Goal: Navigation & Orientation: Find specific page/section

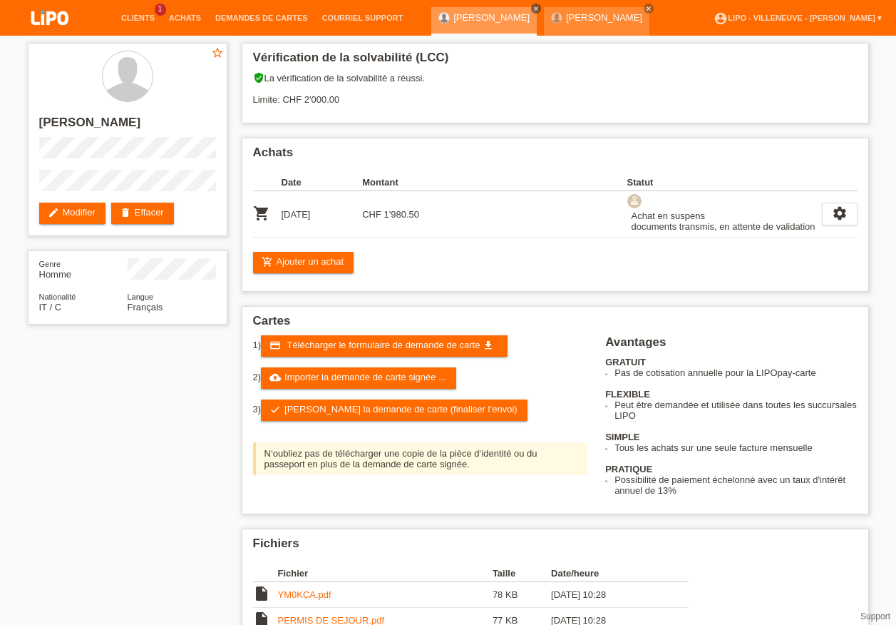
click at [538, 6] on icon "close" at bounding box center [536, 8] width 7 height 7
click at [540, 10] on icon "close" at bounding box center [536, 8] width 7 height 7
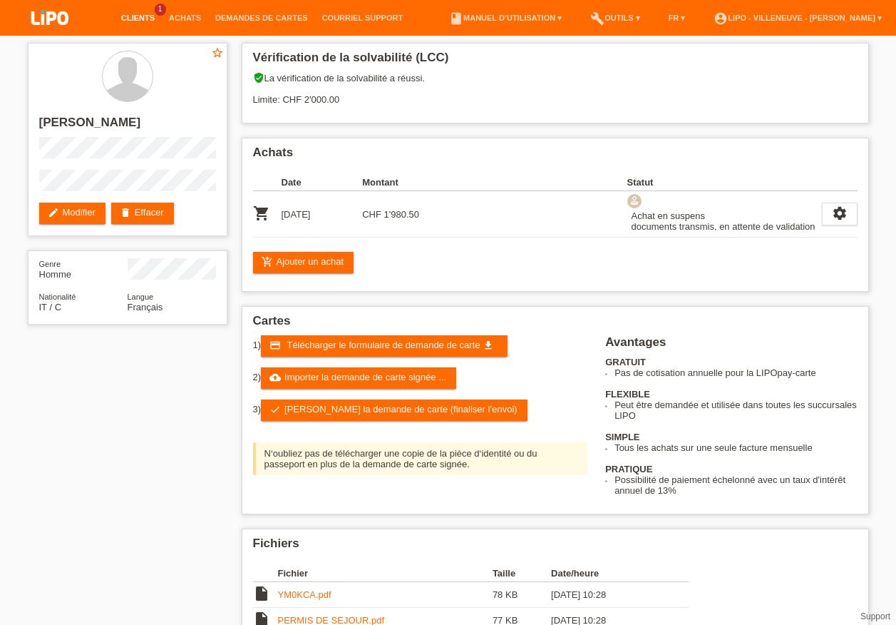
click at [136, 14] on link "Clients" at bounding box center [138, 18] width 48 height 9
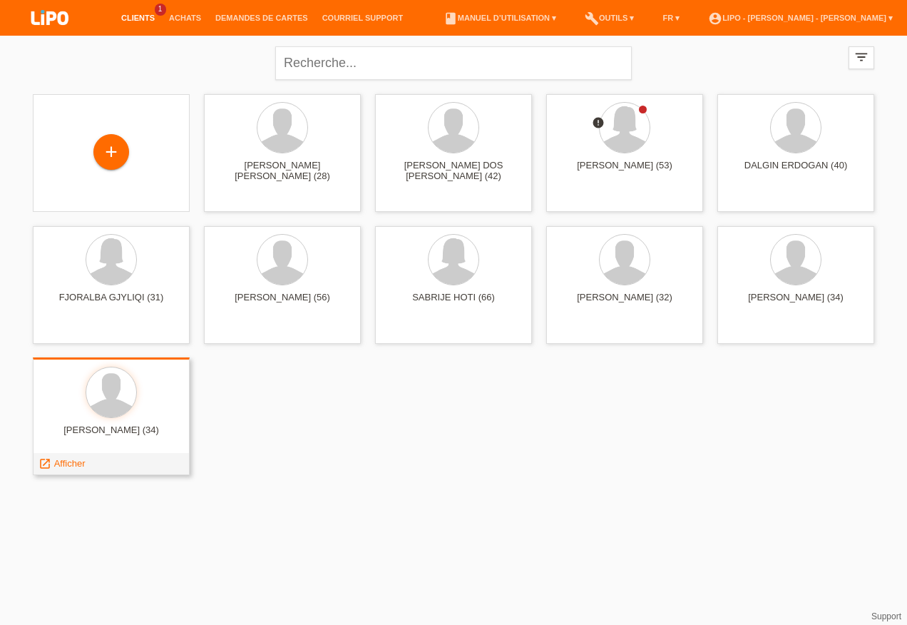
click at [76, 394] on div at bounding box center [111, 393] width 134 height 53
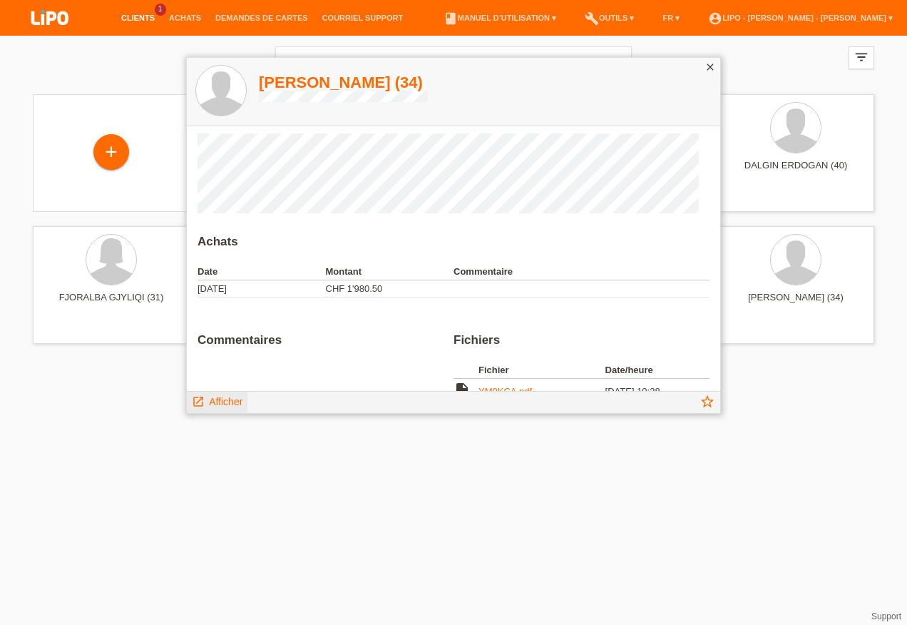
click at [208, 397] on link "launch Afficher" at bounding box center [217, 401] width 51 height 18
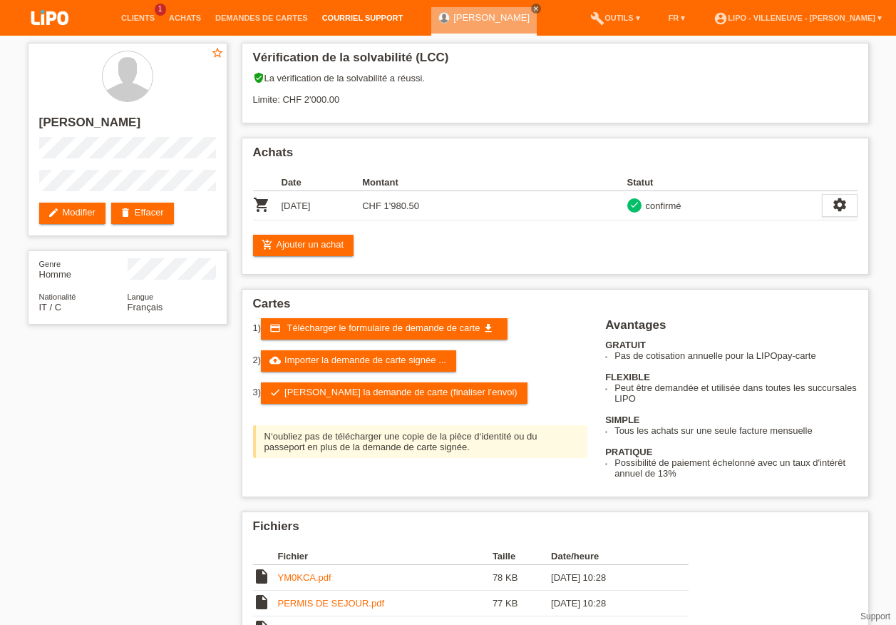
click at [346, 18] on link "Courriel Support" at bounding box center [362, 18] width 95 height 9
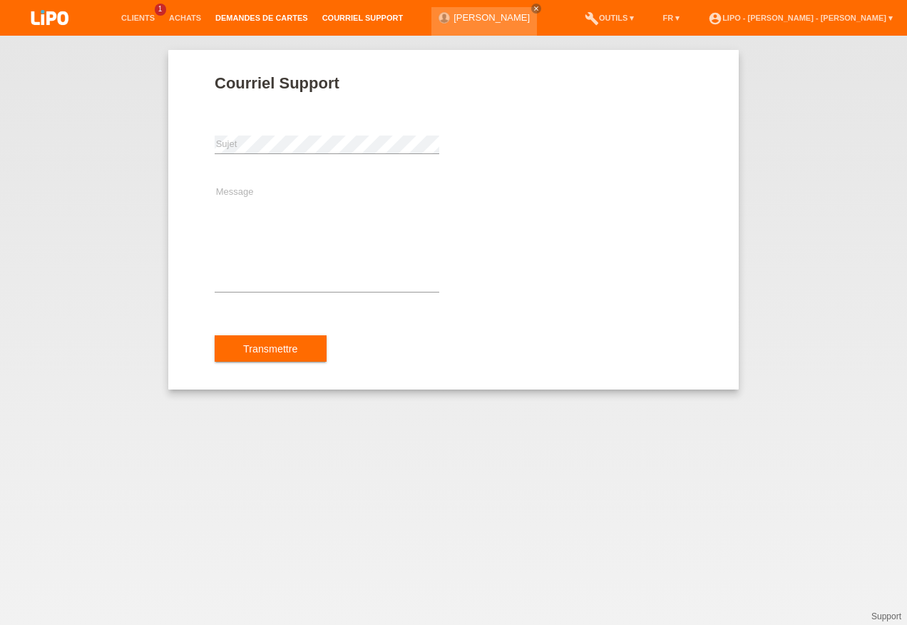
click at [229, 17] on link "Demandes de cartes" at bounding box center [261, 18] width 107 height 9
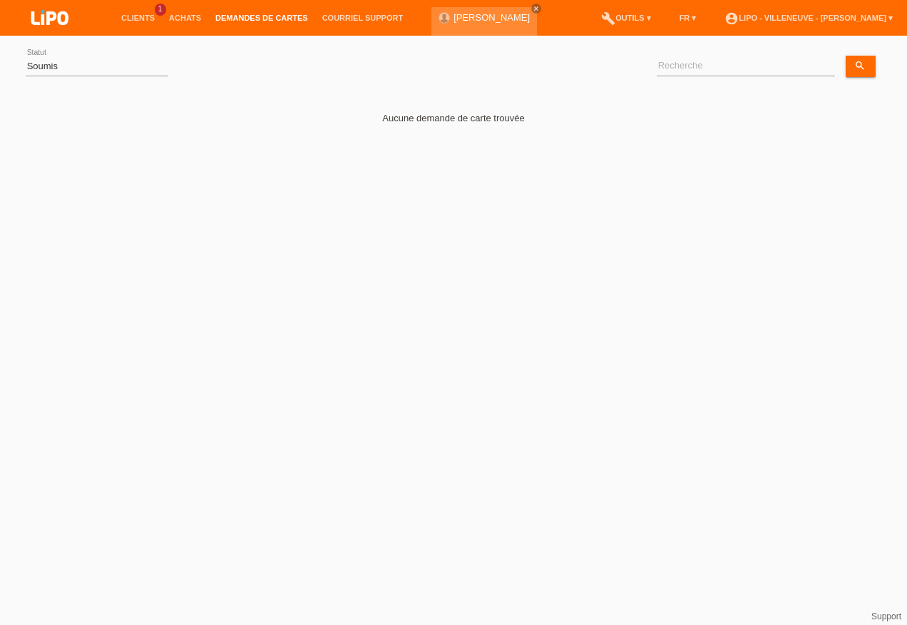
click at [137, 13] on li "Clients 1" at bounding box center [138, 18] width 48 height 36
click at [138, 15] on link "Clients" at bounding box center [138, 18] width 48 height 9
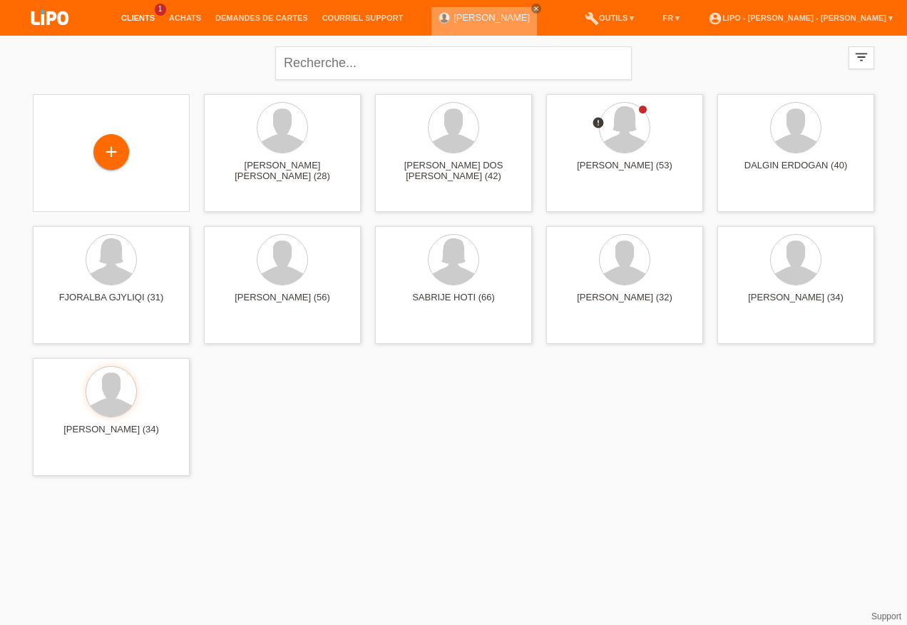
click at [503, 23] on div "ANTONINO NANIA close" at bounding box center [484, 21] width 106 height 29
click at [486, 12] on link "[PERSON_NAME]" at bounding box center [492, 17] width 76 height 11
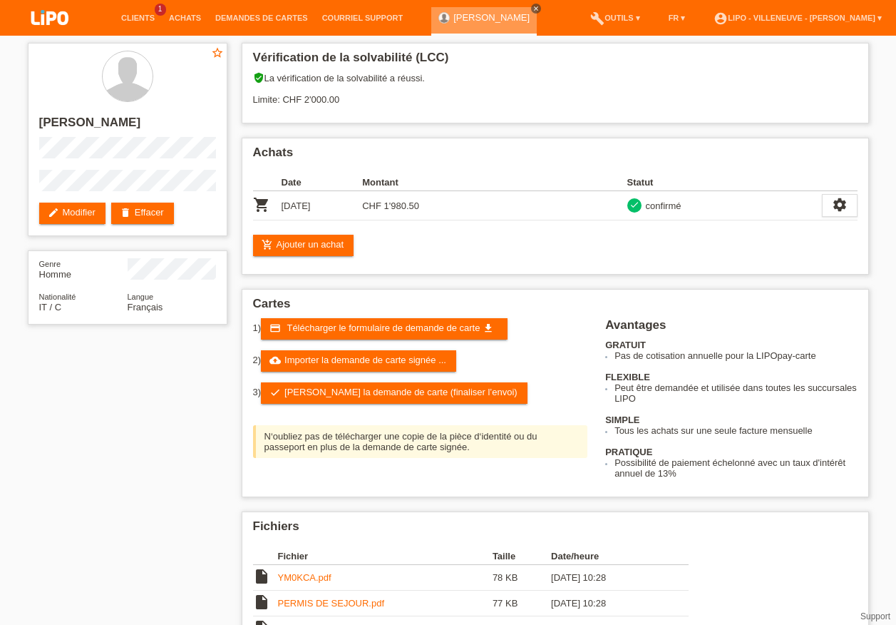
click at [540, 5] on icon "close" at bounding box center [536, 8] width 7 height 7
click at [138, 16] on link "Clients" at bounding box center [138, 18] width 48 height 9
